Goal: Information Seeking & Learning: Learn about a topic

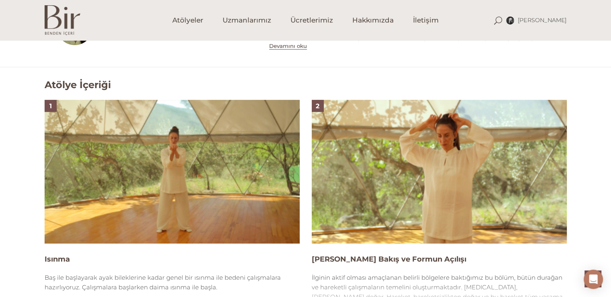
scroll to position [523, 0]
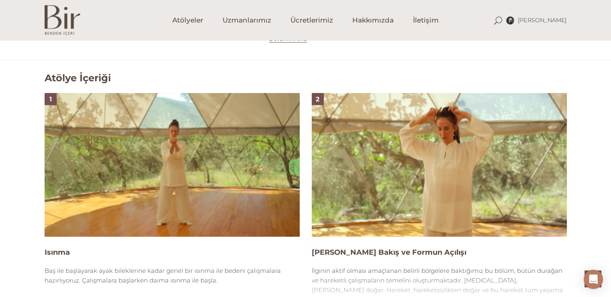
click at [145, 176] on img at bounding box center [172, 165] width 255 height 144
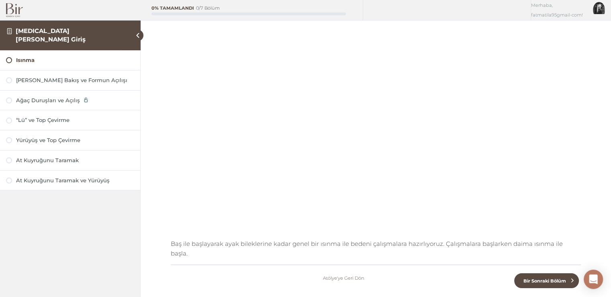
scroll to position [66, 0]
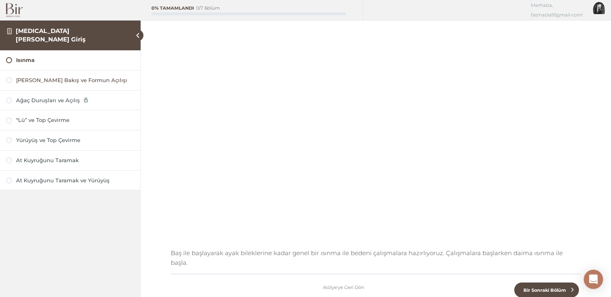
click at [32, 81] on div "[PERSON_NAME] Bakış ve Formun Açılışı" at bounding box center [75, 80] width 118 height 8
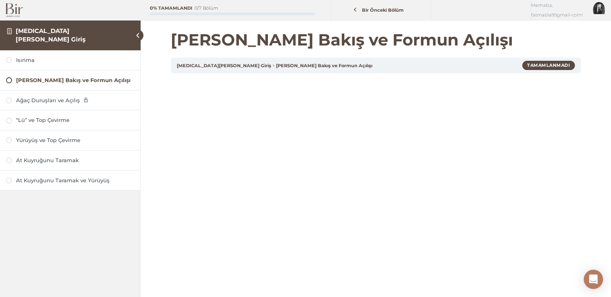
click at [50, 104] on div "Ağaç Duruşları ve Açılış" at bounding box center [70, 100] width 140 height 20
click at [48, 103] on div "Ağaç Duruşları ve Açılış" at bounding box center [75, 100] width 118 height 8
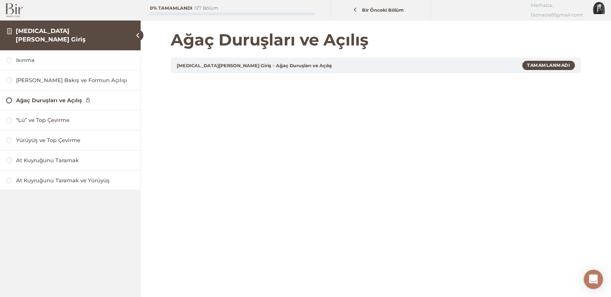
click at [51, 119] on div "“Lü” ve Top Çevirme" at bounding box center [75, 120] width 118 height 8
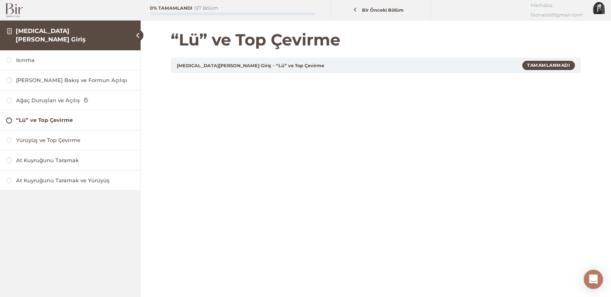
click at [57, 139] on div "Yürüyüş ve Top Çevirme" at bounding box center [75, 140] width 118 height 8
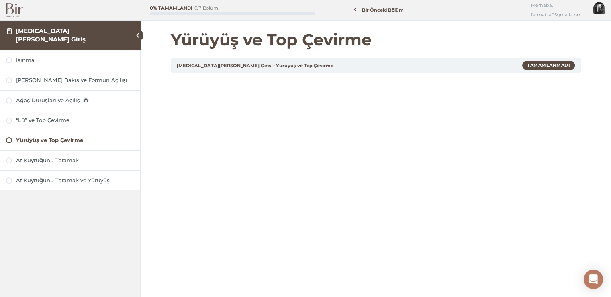
click at [57, 157] on div "At Kuyruğunu Taramak" at bounding box center [75, 160] width 118 height 8
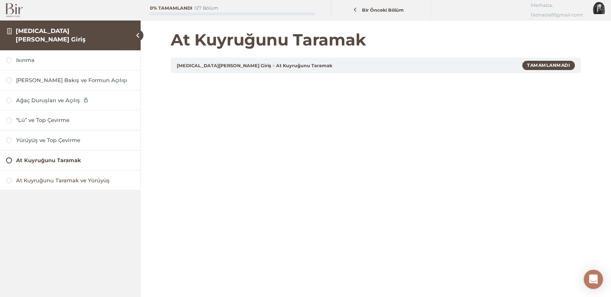
click at [61, 180] on div "At Kuyruğunu Taramak ve Yürüyüş" at bounding box center [75, 180] width 118 height 8
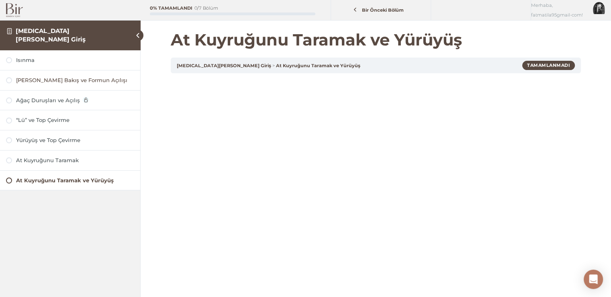
click at [54, 79] on div "[PERSON_NAME] Bakış ve Formun Açılışı" at bounding box center [75, 80] width 118 height 8
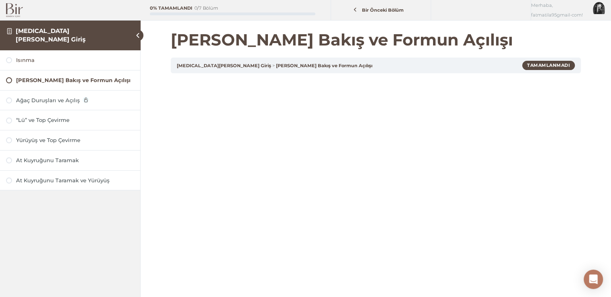
click at [47, 62] on div "Isınma" at bounding box center [75, 60] width 118 height 8
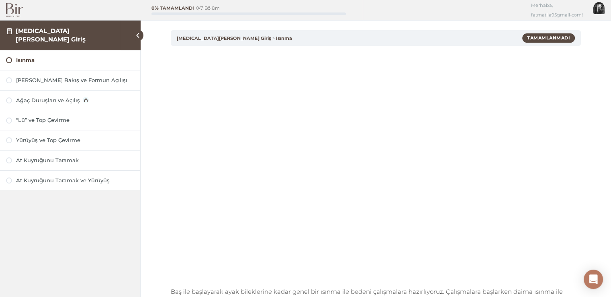
scroll to position [40, 0]
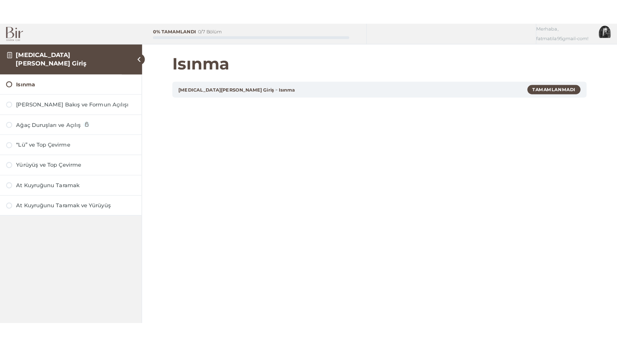
scroll to position [40, 0]
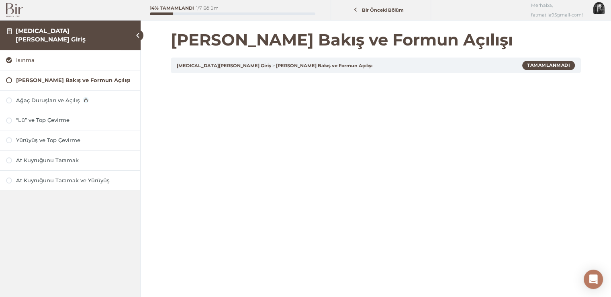
click at [77, 59] on div "Isınma" at bounding box center [75, 60] width 118 height 8
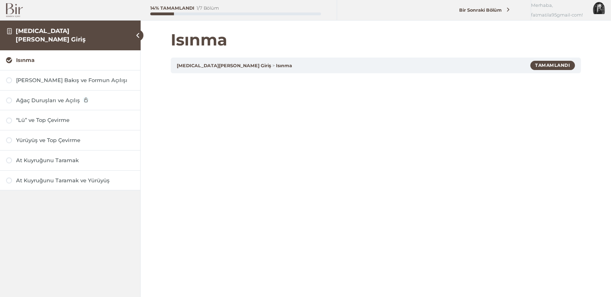
click at [77, 59] on div "Isınma" at bounding box center [75, 60] width 118 height 8
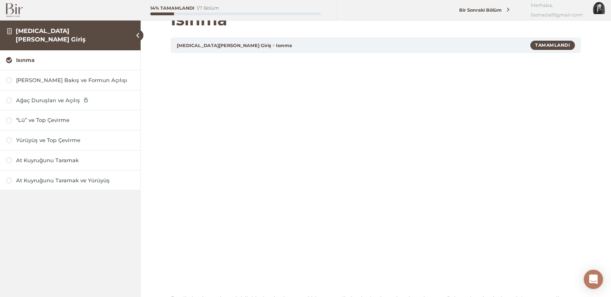
scroll to position [29, 0]
